Goal: Task Accomplishment & Management: Complete application form

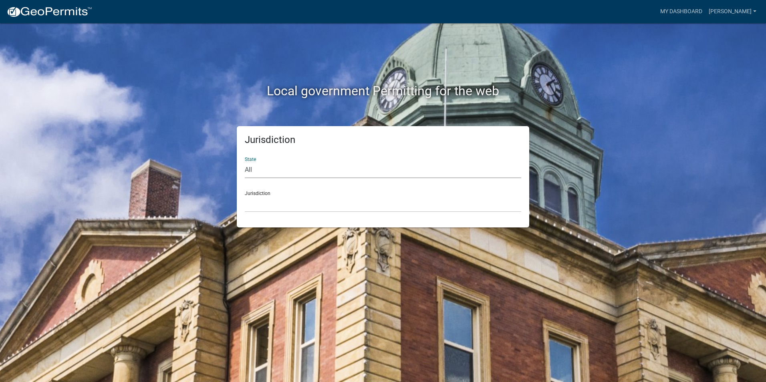
click at [283, 167] on select "All Colorado Georgia Indiana Iowa Kansas Minnesota Ohio South Carolina Wisconsin" at bounding box center [383, 170] width 276 height 16
select select "Minnesota"
click at [245, 162] on select "All Colorado Georgia Indiana Iowa Kansas Minnesota Ohio South Carolina Wisconsin" at bounding box center [383, 170] width 276 height 16
drag, startPoint x: 270, startPoint y: 201, endPoint x: 273, endPoint y: 205, distance: 4.9
click at [270, 201] on select "Becker County, Minnesota Benton County, Minnesota Carlton County, Minnesota Cit…" at bounding box center [383, 204] width 276 height 16
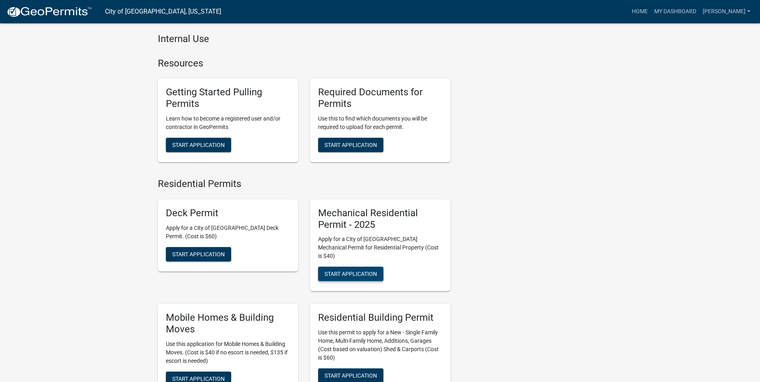
scroll to position [321, 0]
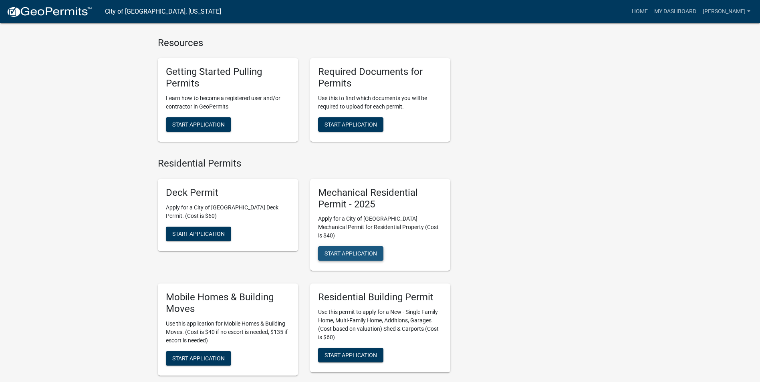
click at [342, 250] on span "Start Application" at bounding box center [351, 253] width 52 height 6
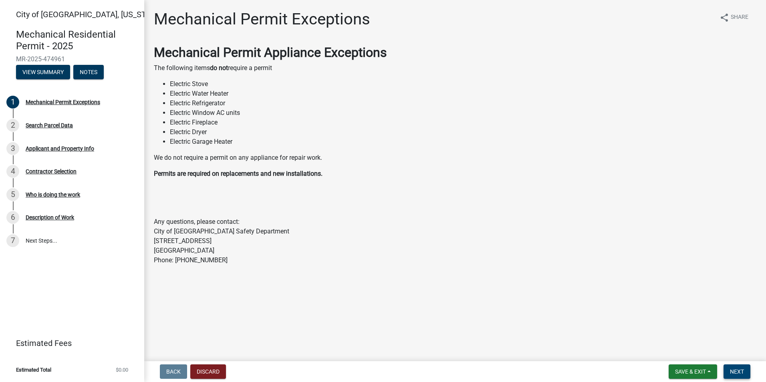
click at [737, 372] on span "Next" at bounding box center [737, 372] width 14 height 6
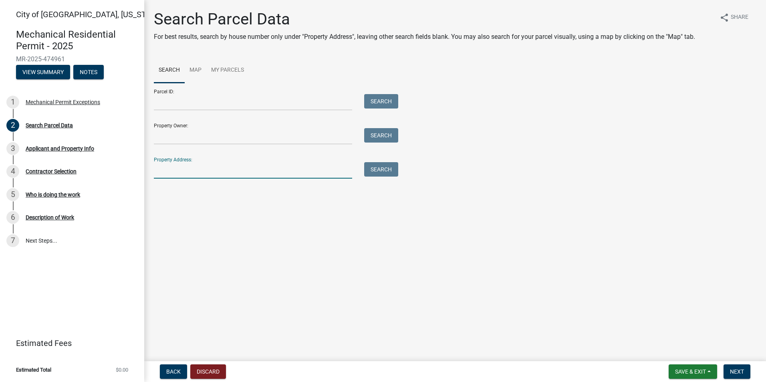
click at [189, 168] on input "Property Address:" at bounding box center [253, 170] width 198 height 16
type input "1727 south"
click at [387, 176] on button "Search" at bounding box center [381, 169] width 34 height 14
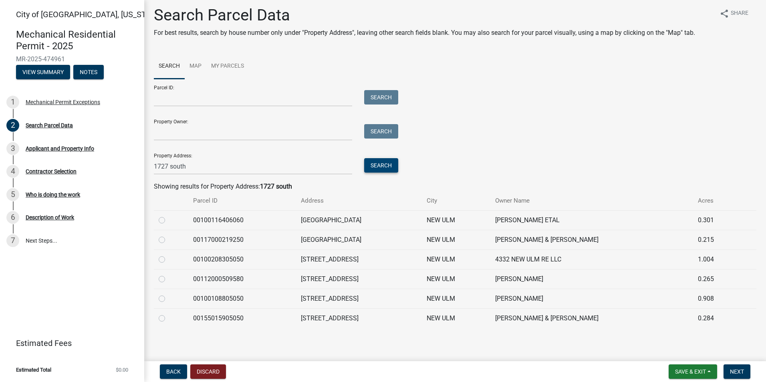
scroll to position [5, 0]
click at [168, 273] on label at bounding box center [168, 273] width 0 height 0
click at [168, 277] on input "radio" at bounding box center [170, 275] width 5 height 5
radio input "true"
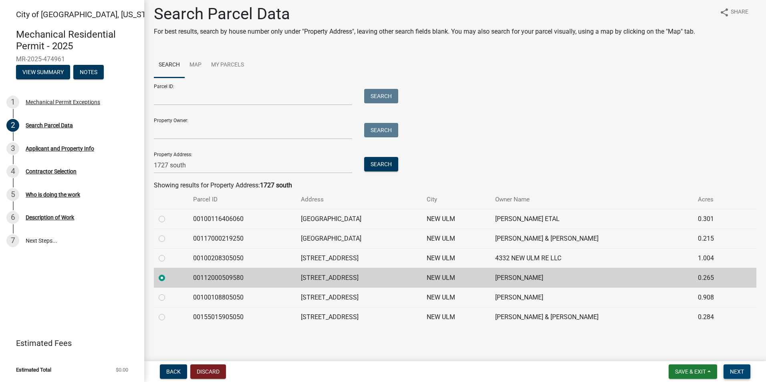
click at [740, 370] on span "Next" at bounding box center [737, 372] width 14 height 6
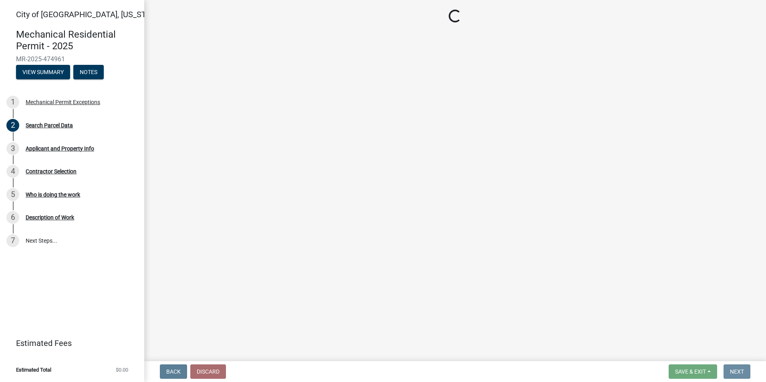
scroll to position [0, 0]
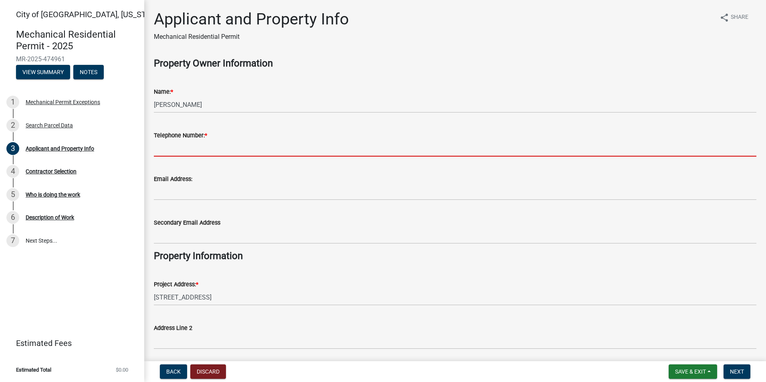
click at [168, 144] on input "Telephone Number: *" at bounding box center [455, 148] width 603 height 16
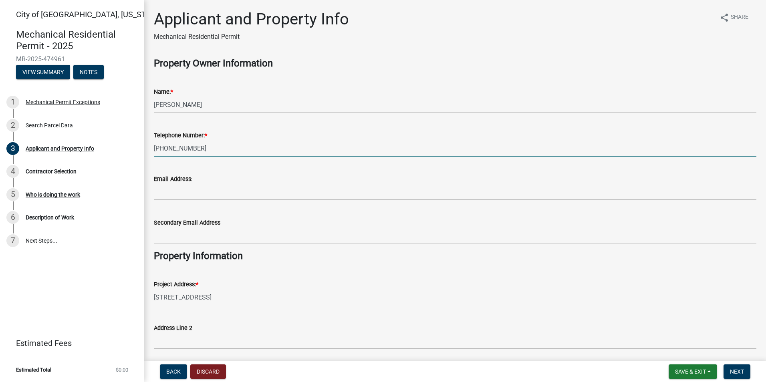
scroll to position [137, 0]
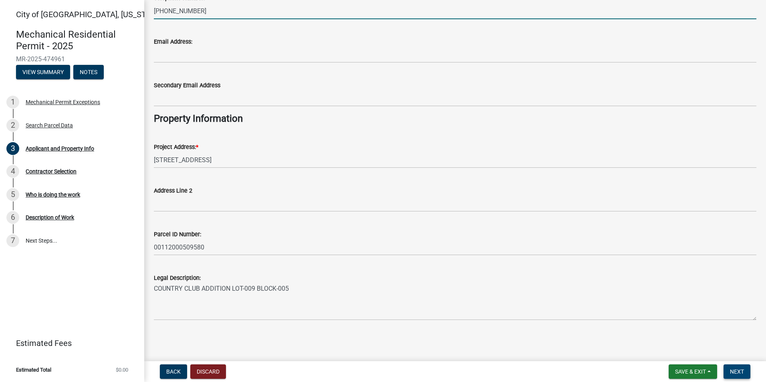
type input "[PHONE_NUMBER]"
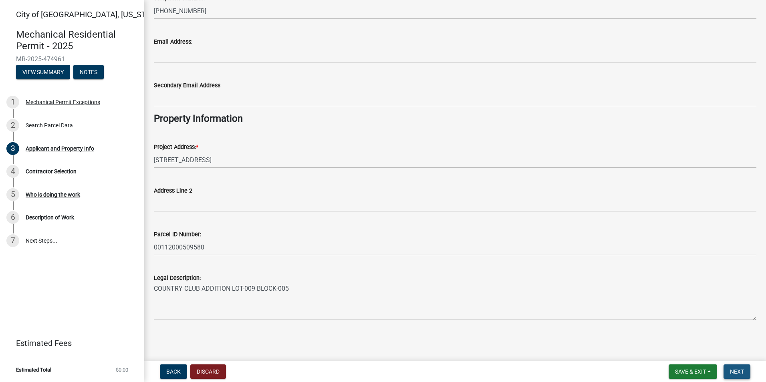
click at [746, 370] on button "Next" at bounding box center [737, 372] width 27 height 14
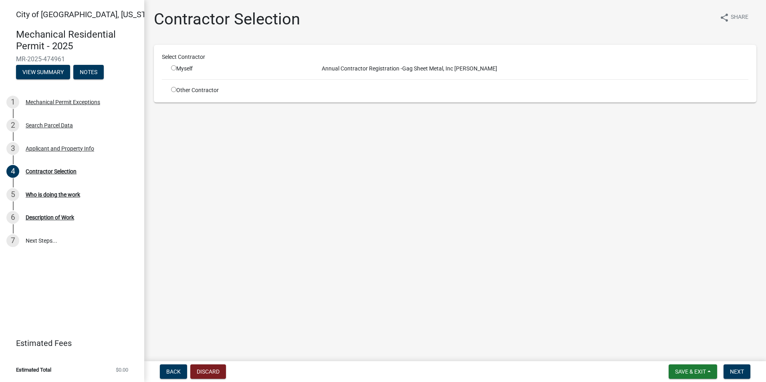
click at [173, 69] on input "radio" at bounding box center [173, 67] width 5 height 5
radio input "true"
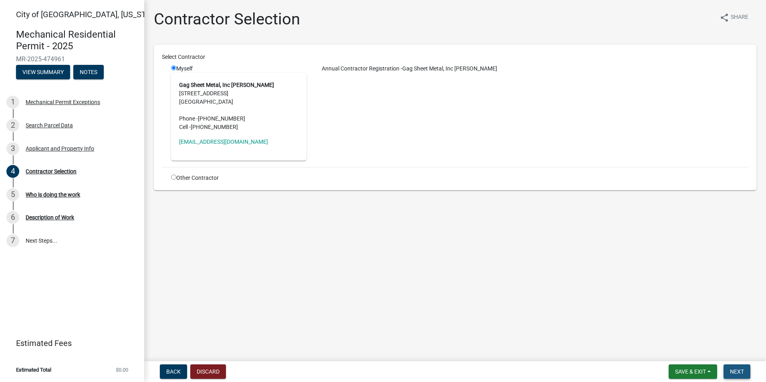
click at [743, 371] on span "Next" at bounding box center [737, 372] width 14 height 6
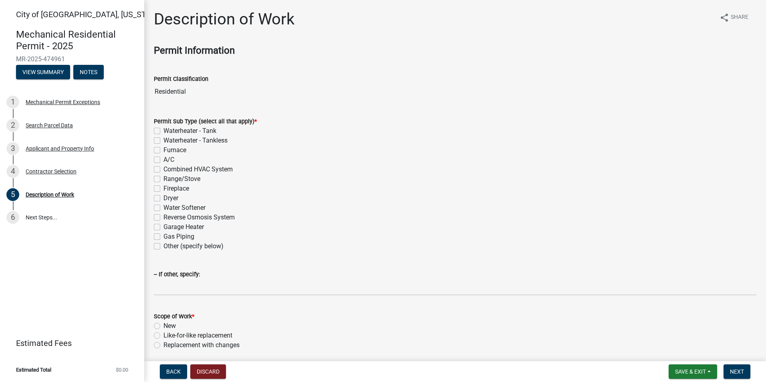
click at [163, 131] on label "Waterheater - Tank" at bounding box center [189, 131] width 53 height 10
click at [163, 131] on input "Waterheater - Tank" at bounding box center [165, 128] width 5 height 5
checkbox input "true"
checkbox input "false"
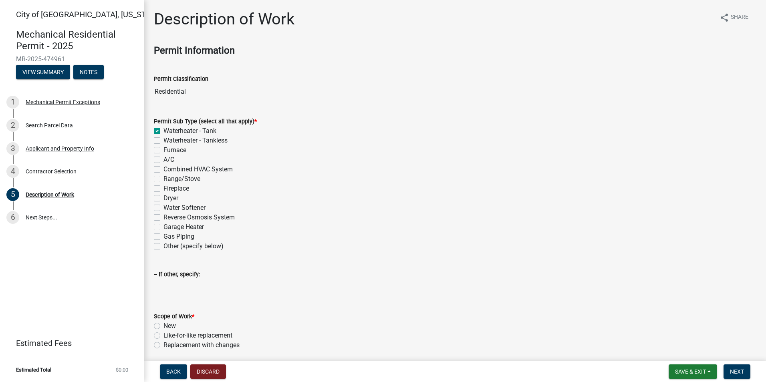
checkbox input "false"
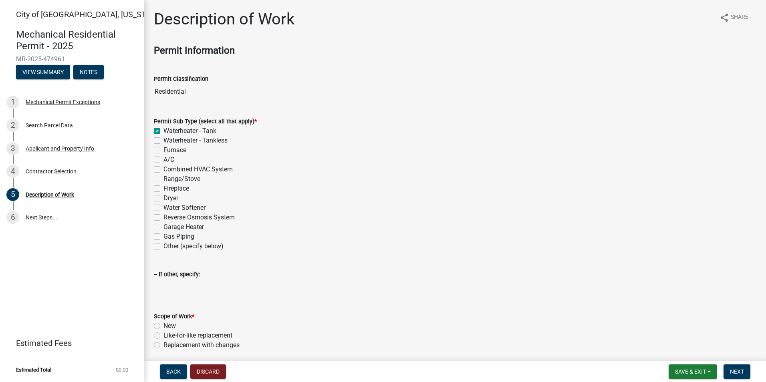
checkbox input "false"
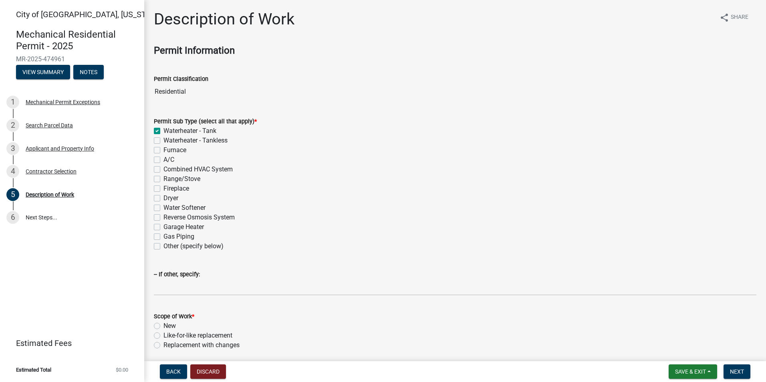
click at [163, 334] on label "Like-for-like replacement" at bounding box center [197, 336] width 69 height 10
click at [163, 334] on input "Like-for-like replacement" at bounding box center [165, 333] width 5 height 5
radio input "true"
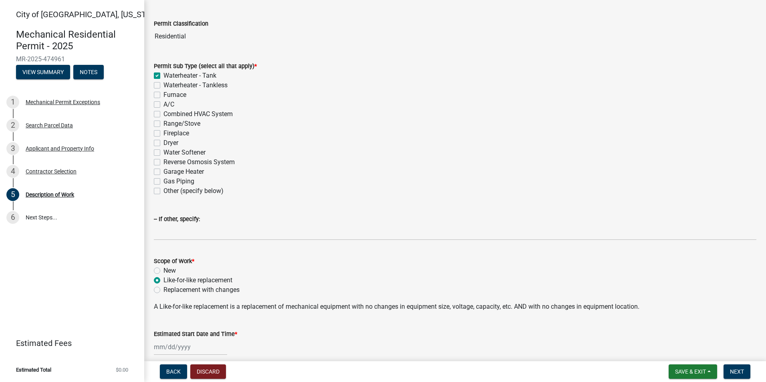
scroll to position [150, 0]
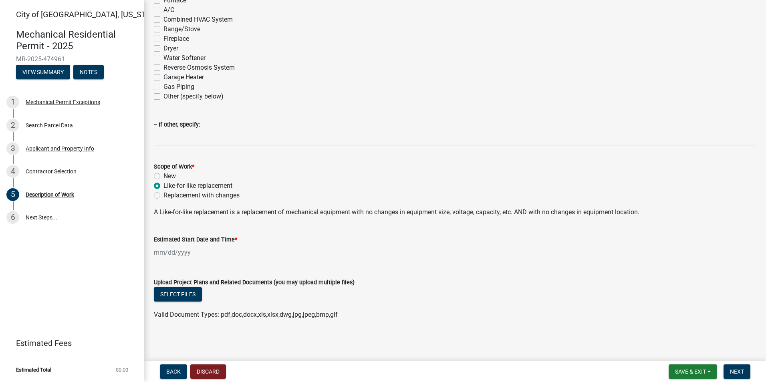
select select "9"
select select "2025"
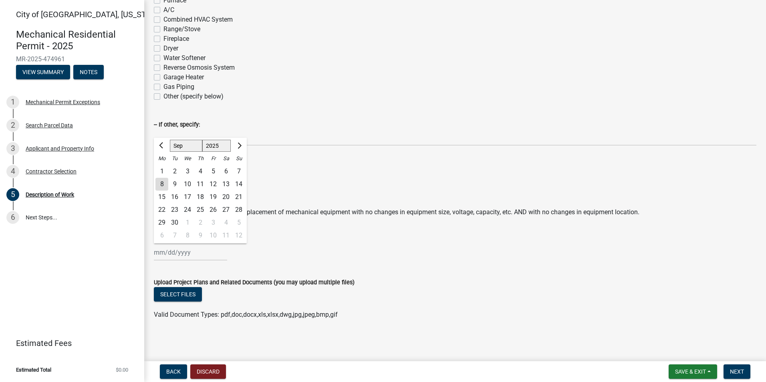
click at [164, 255] on div "Jan Feb Mar Apr May Jun Jul Aug Sep Oct Nov Dec 1525 1526 1527 1528 1529 1530 1…" at bounding box center [190, 252] width 73 height 16
click at [161, 185] on div "8" at bounding box center [161, 184] width 13 height 13
type input "[DATE]"
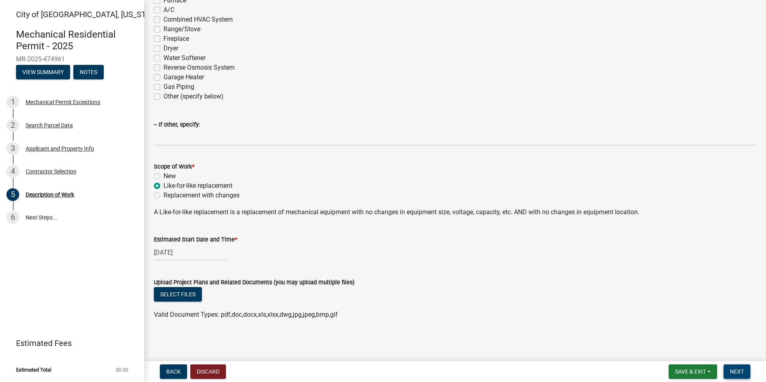
click at [734, 371] on span "Next" at bounding box center [737, 372] width 14 height 6
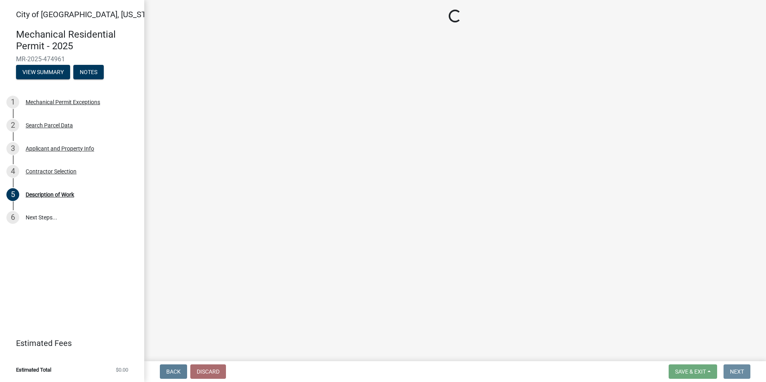
scroll to position [0, 0]
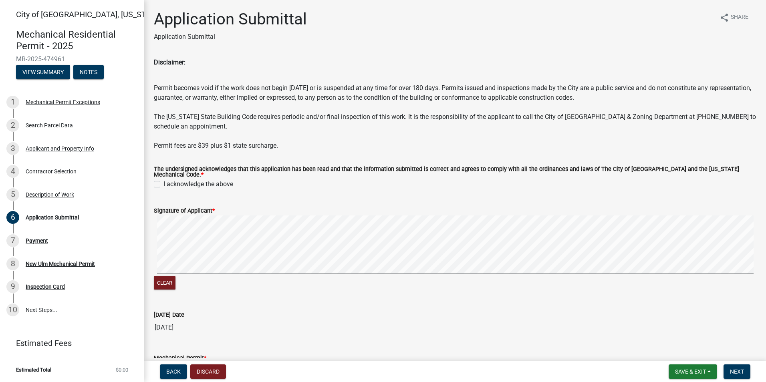
click at [163, 183] on label "I acknowledge the above" at bounding box center [198, 185] width 70 height 10
click at [163, 183] on input "I acknowledge the above" at bounding box center [165, 182] width 5 height 5
checkbox input "true"
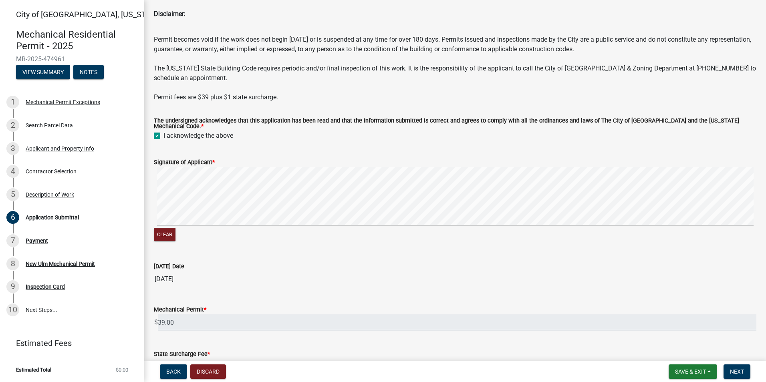
scroll to position [130, 0]
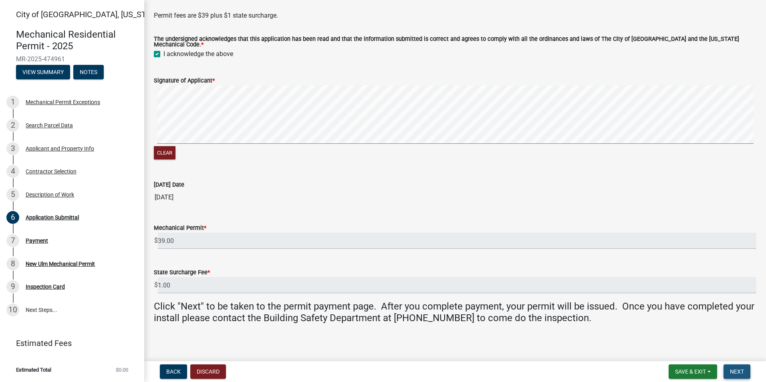
click at [735, 375] on span "Next" at bounding box center [737, 372] width 14 height 6
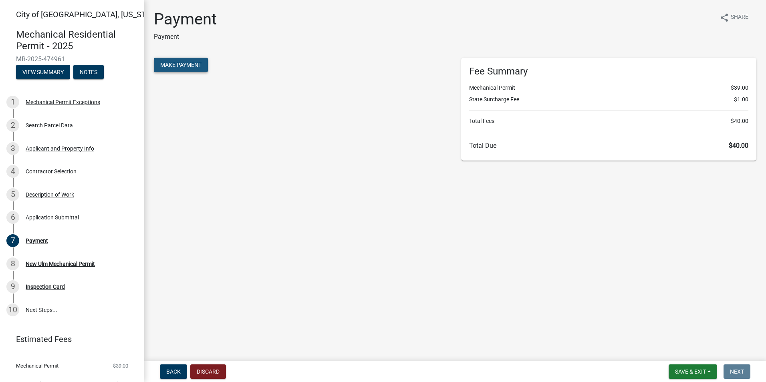
click at [186, 67] on span "Make Payment" at bounding box center [180, 65] width 41 height 6
